Goal: Find specific page/section: Find specific page/section

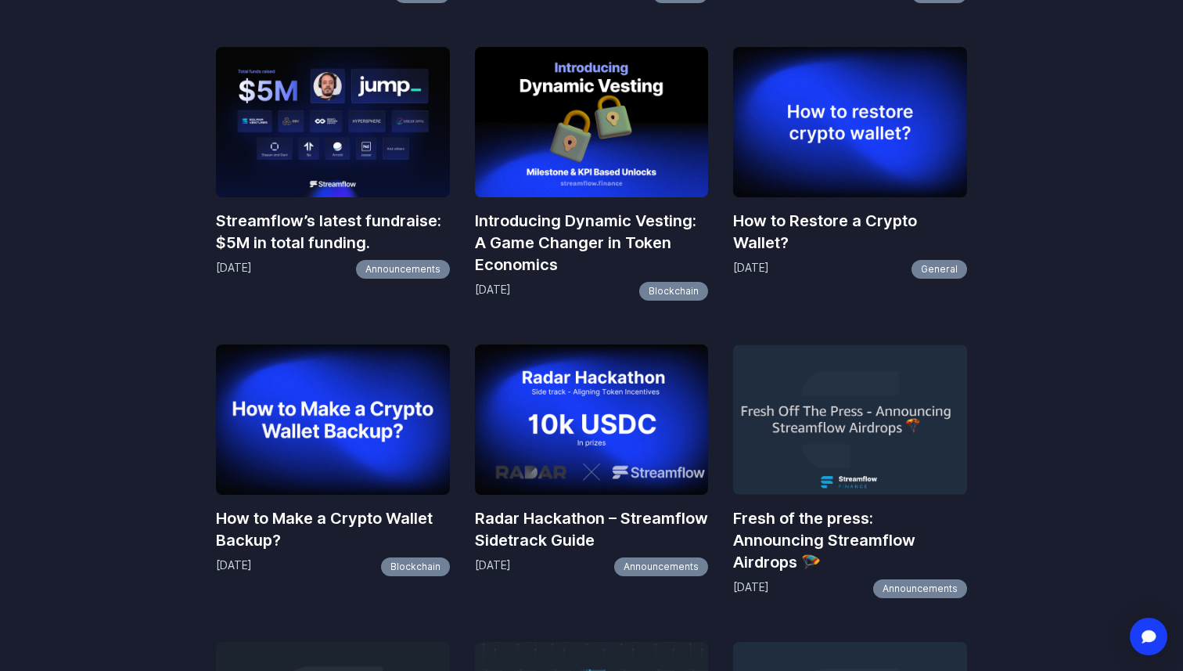
scroll to position [1335, 0]
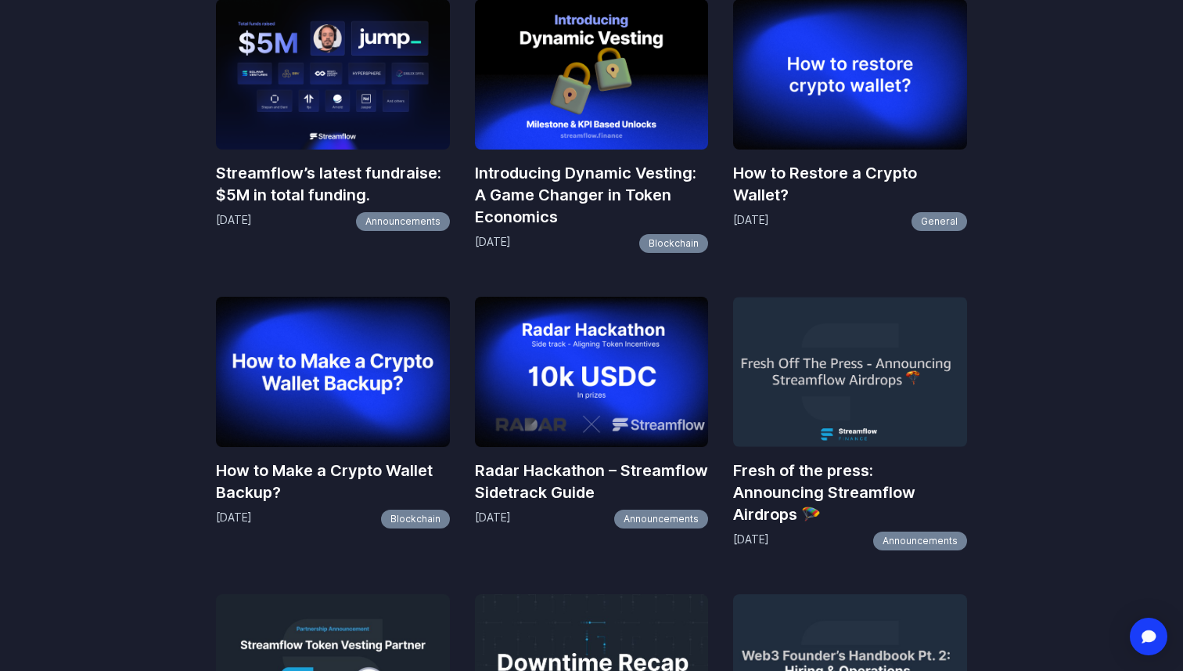
click at [275, 182] on h3 "Streamflow’s latest fundraise: $5M in total funding." at bounding box center [333, 184] width 234 height 44
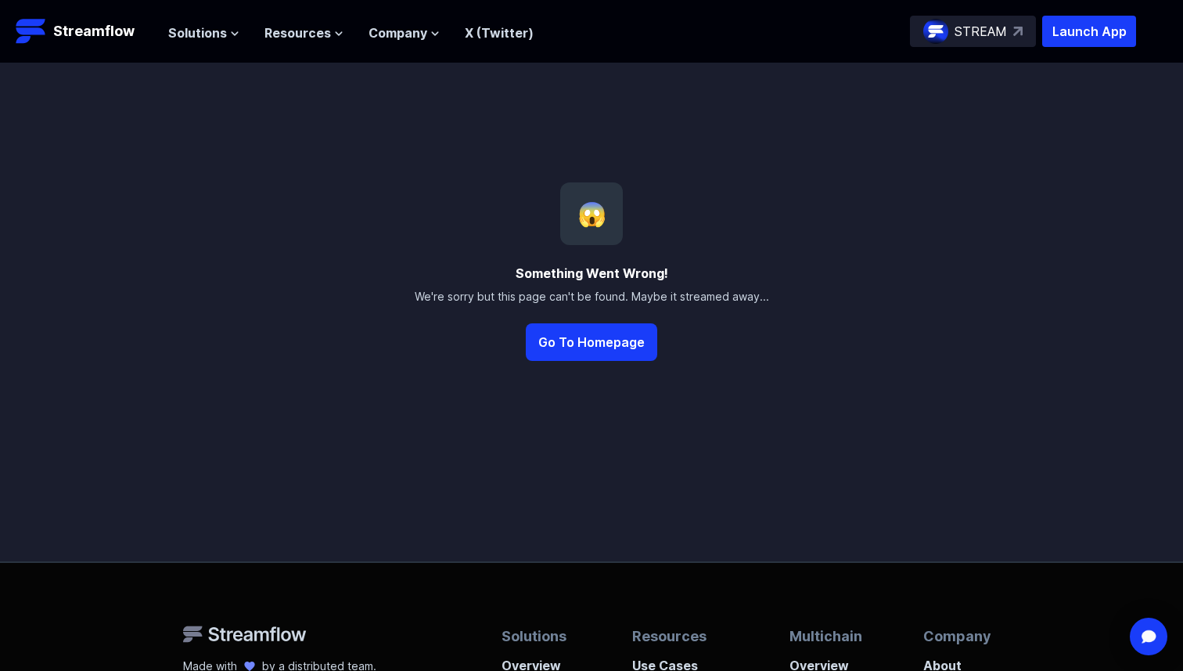
click at [428, 153] on div "Streamflow | Page Not Found Streamflow Launch App STREAM Solutions Overview Str…" at bounding box center [591, 506] width 1183 height 1013
click at [442, 117] on div "Streamflow | Page Not Found Streamflow Launch App STREAM Solutions Overview Str…" at bounding box center [591, 506] width 1183 height 1013
